Goal: Book appointment/travel/reservation

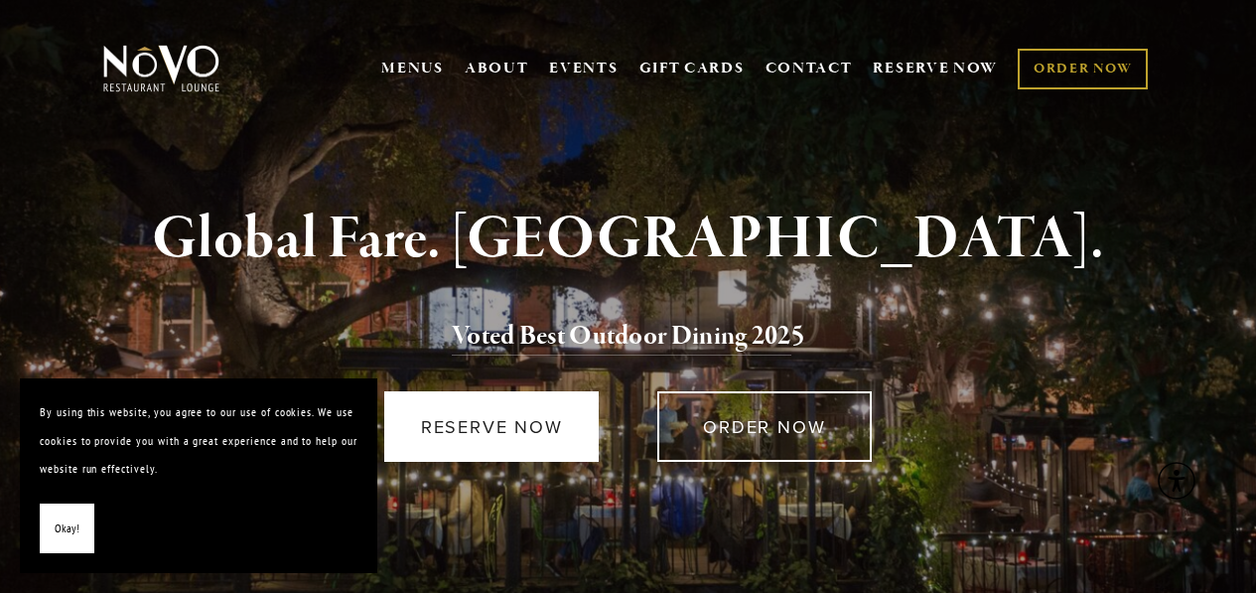
click at [459, 436] on link "RESERVE NOW" at bounding box center [491, 426] width 215 height 71
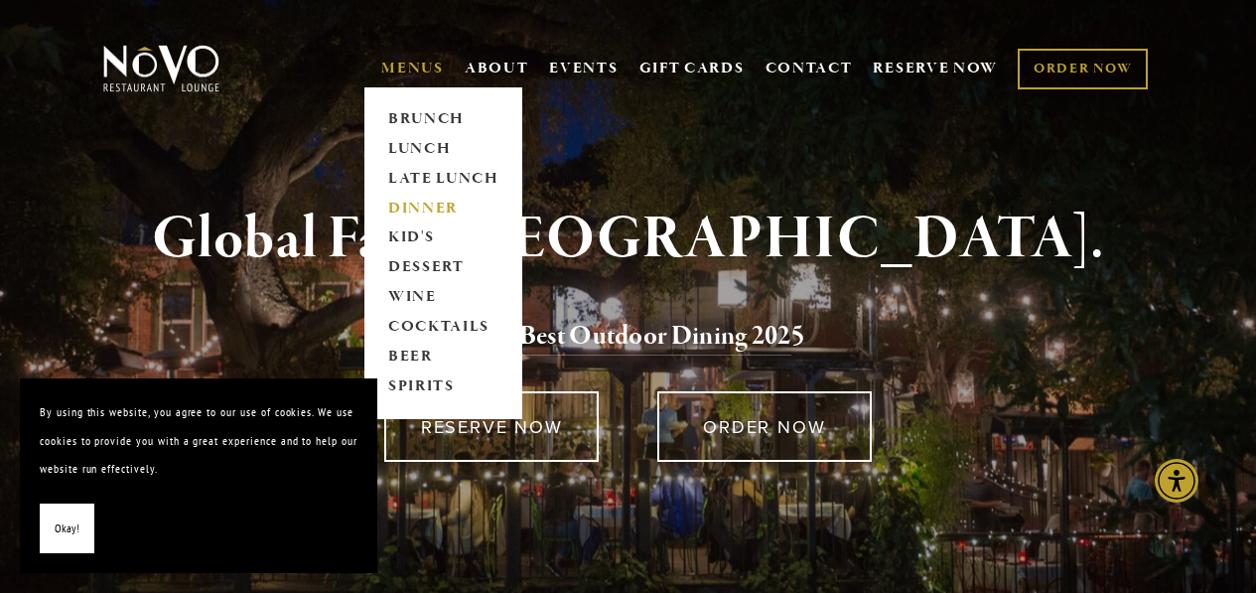
click at [406, 209] on link "DINNER" at bounding box center [443, 209] width 124 height 30
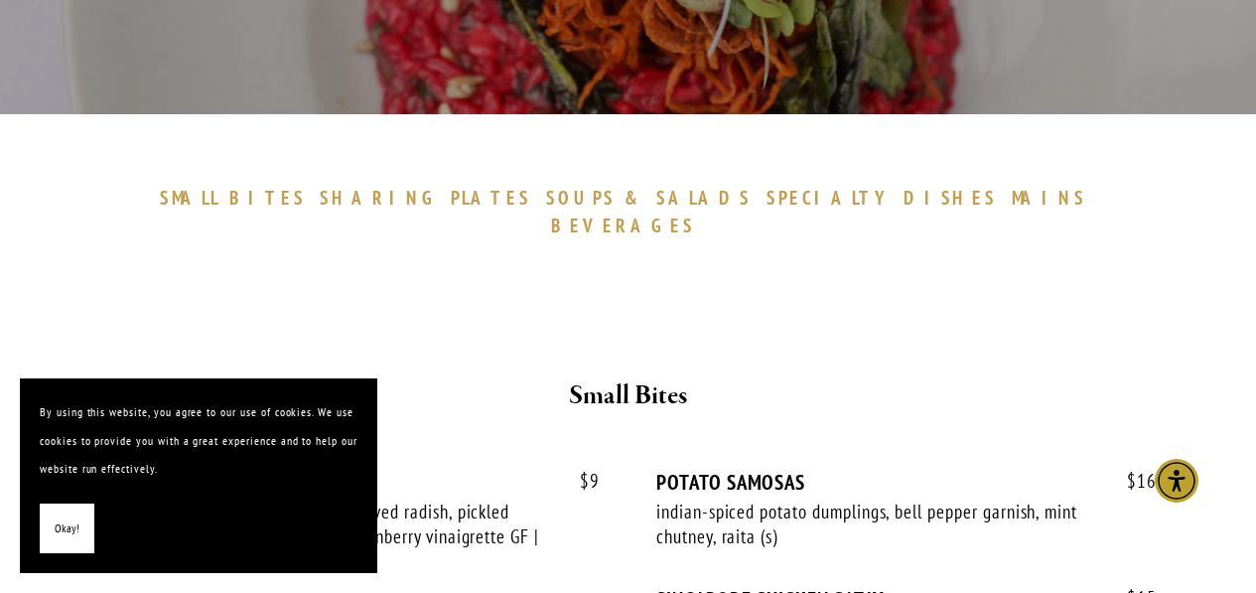
scroll to position [497, 0]
click at [72, 521] on span "Okay!" at bounding box center [67, 528] width 25 height 29
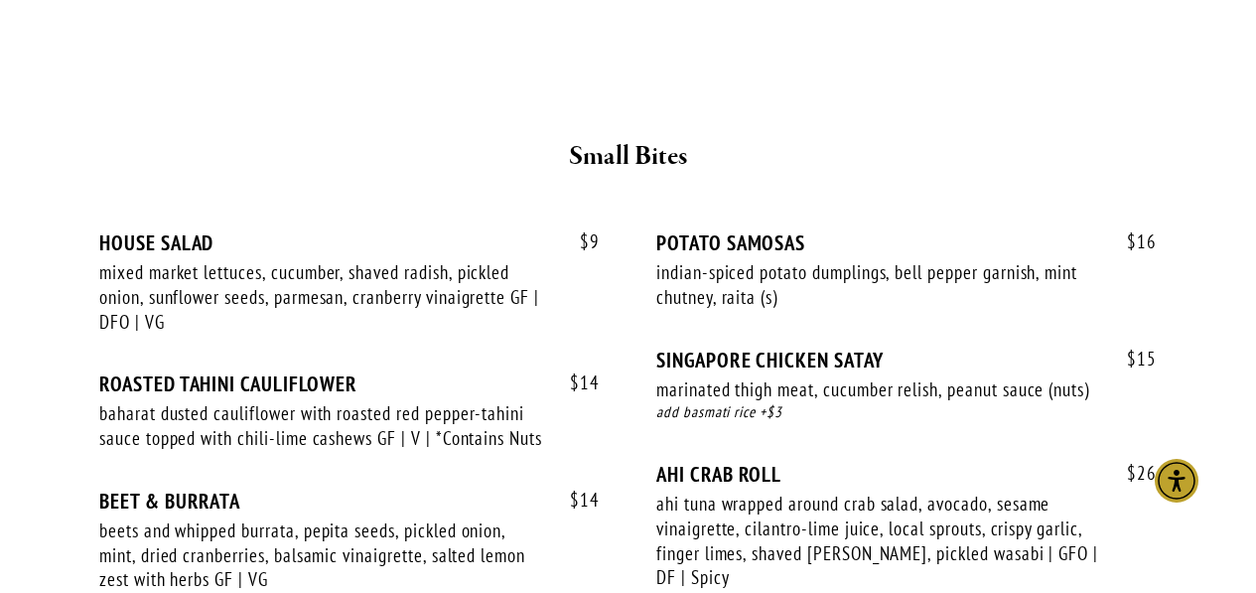
scroll to position [0, 0]
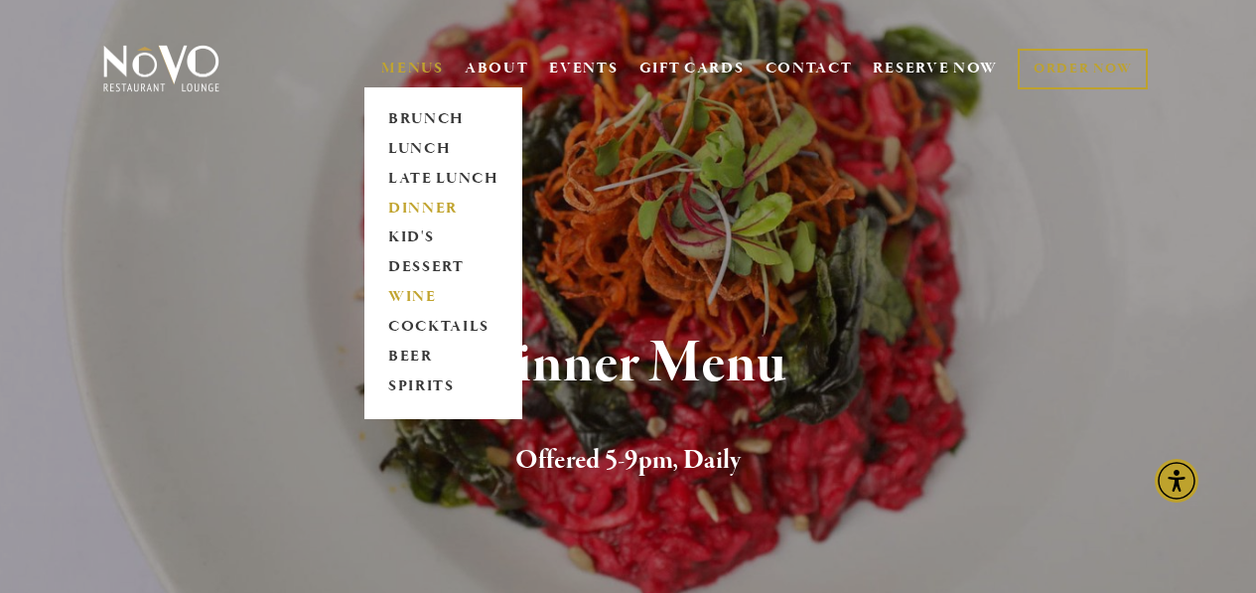
click at [398, 300] on link "WINE" at bounding box center [443, 298] width 124 height 30
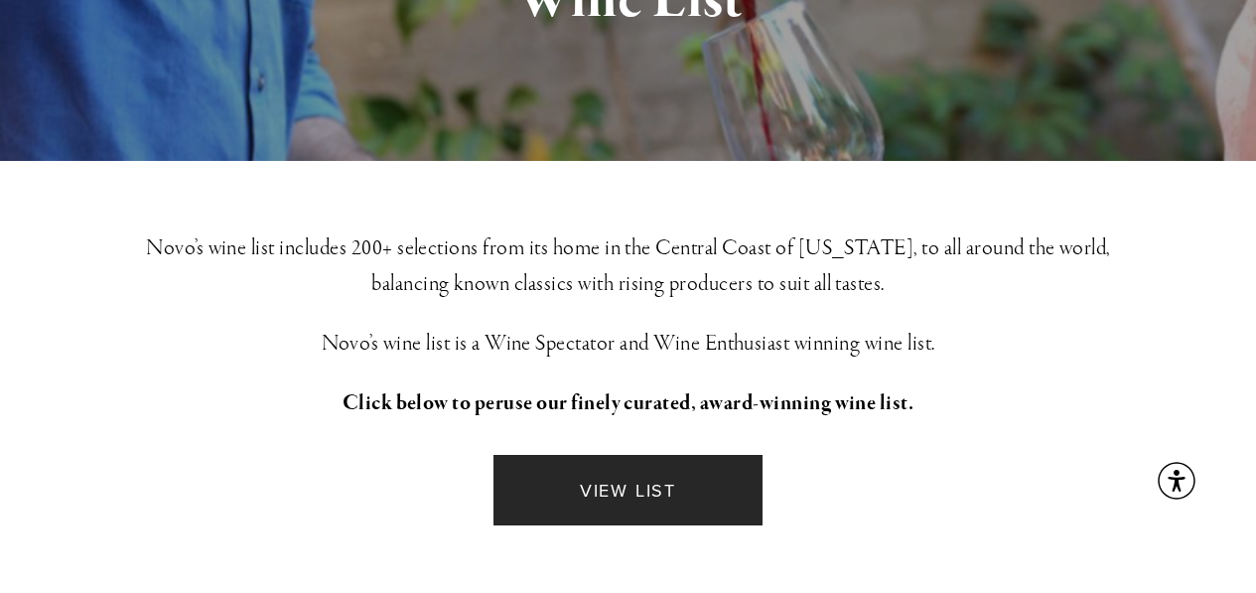
scroll to position [365, 0]
click at [660, 474] on link "VIEW LIST" at bounding box center [628, 490] width 269 height 71
